Goal: Transaction & Acquisition: Purchase product/service

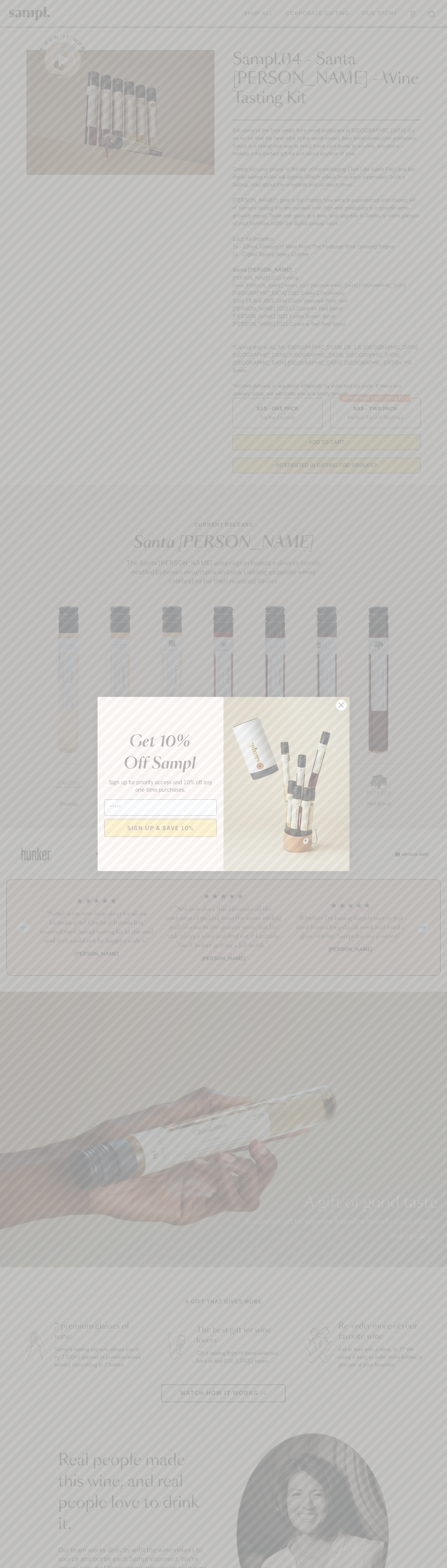
click at [341, 705] on icon "Close dialog" at bounding box center [341, 705] width 4 height 4
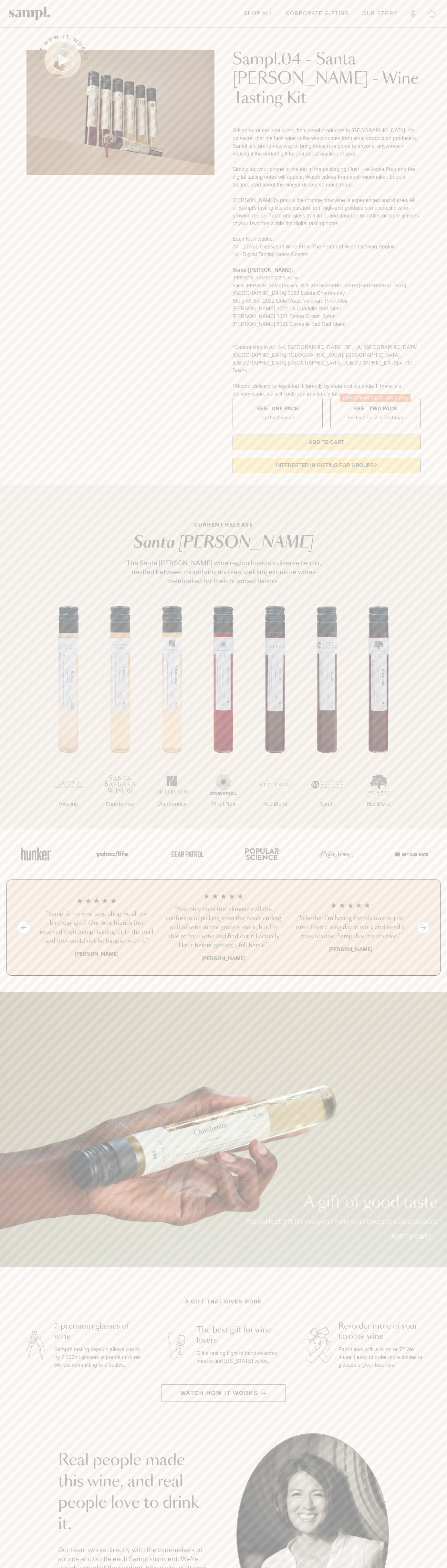
click at [346, 25] on header "Toggle navigation menu Shop All Corporate Gifting Our Story Account Story Shop …" at bounding box center [224, 13] width 447 height 28
click at [430, 1558] on section "Real people made this wine, and real people love to drink it. Our team works di…" at bounding box center [224, 1534] width 447 height 202
click at [430, 1568] on html "Skip to main content Toggle navigation menu Shop All Corporate Gifting Our Stor…" at bounding box center [224, 1304] width 447 height 2609
click at [3, 1031] on div "A gift of good taste The perfect gift for everyone from wine lovers to casual s…" at bounding box center [224, 1129] width 447 height 275
click at [375, 398] on label "Christmas SALE! Save 20% $95 - Two Pack Perfect For 2-4 Tastings" at bounding box center [375, 413] width 90 height 30
